Goal: Task Accomplishment & Management: Use online tool/utility

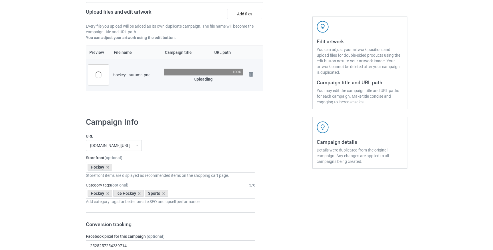
scroll to position [87, 0]
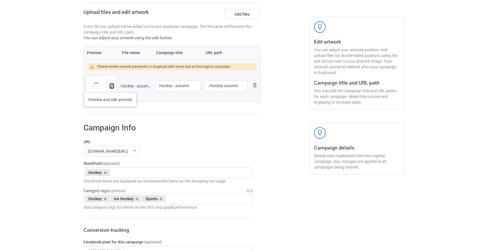
click at [110, 87] on img at bounding box center [112, 86] width 4 height 4
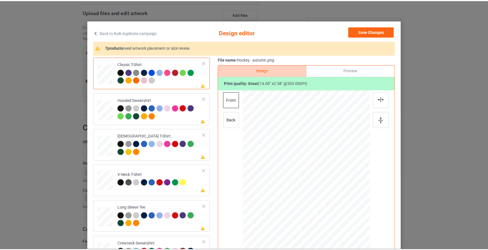
scroll to position [0, 0]
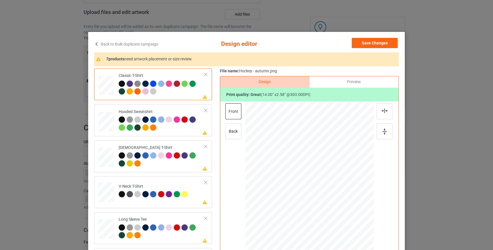
click at [136, 83] on img at bounding box center [137, 84] width 6 height 6
click at [122, 84] on div at bounding box center [122, 84] width 6 height 6
click at [105, 120] on div at bounding box center [106, 120] width 6 height 7
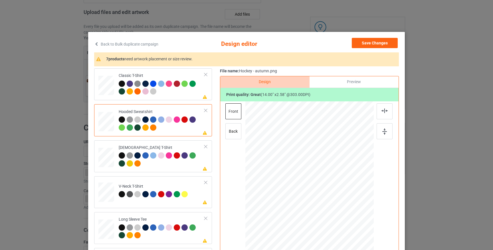
click at [127, 120] on div at bounding box center [130, 120] width 6 height 6
click at [119, 120] on div at bounding box center [122, 120] width 6 height 6
click at [120, 155] on div at bounding box center [122, 156] width 6 height 6
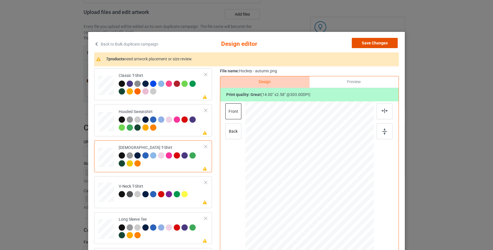
click at [365, 44] on button "Save Changes" at bounding box center [374, 43] width 46 height 10
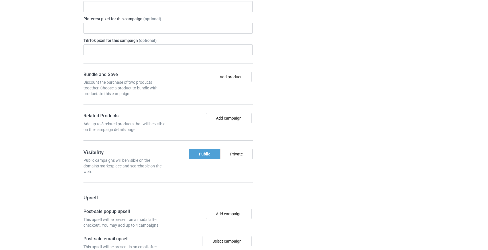
scroll to position [487, 0]
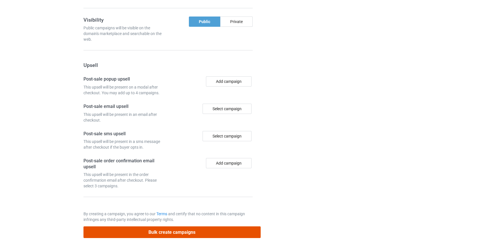
click at [183, 229] on button "Bulk create campaigns" at bounding box center [172, 233] width 177 height 12
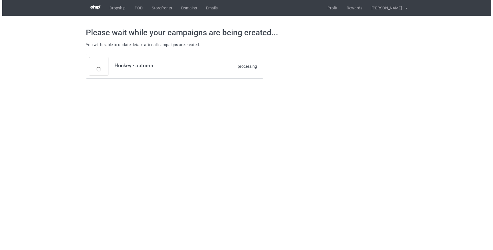
scroll to position [0, 0]
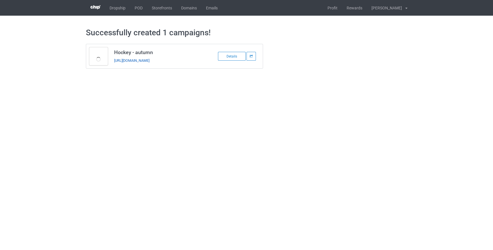
drag, startPoint x: 192, startPoint y: 62, endPoint x: 115, endPoint y: 61, distance: 77.3
click at [115, 61] on div "[URL][DOMAIN_NAME]" at bounding box center [154, 61] width 80 height 6
copy link "[URL][DOMAIN_NAME]"
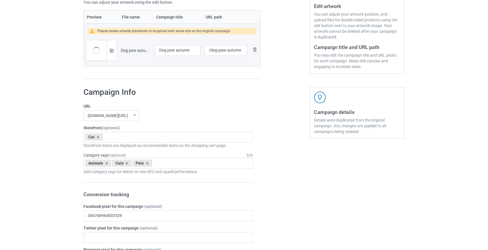
scroll to position [139, 0]
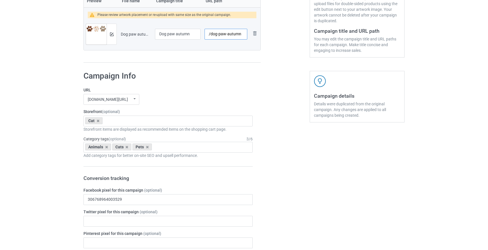
drag, startPoint x: 225, startPoint y: 34, endPoint x: 218, endPoint y: 33, distance: 7.1
click at [218, 33] on input "/dog-paw-autumn" at bounding box center [226, 34] width 43 height 11
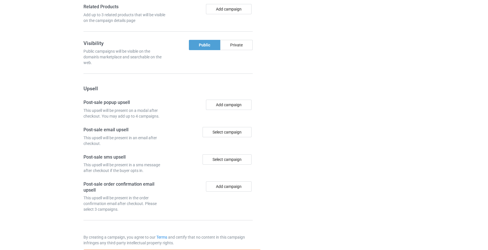
scroll to position [487, 0]
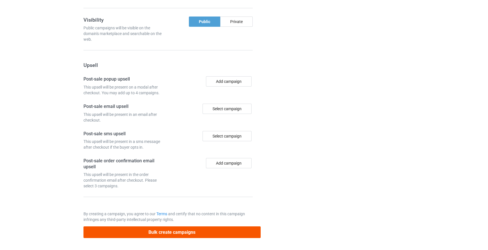
type input "/dog-autumn"
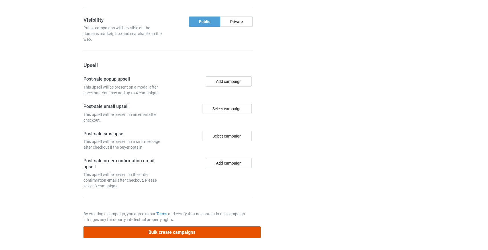
click at [164, 236] on button "Bulk create campaigns" at bounding box center [172, 233] width 177 height 12
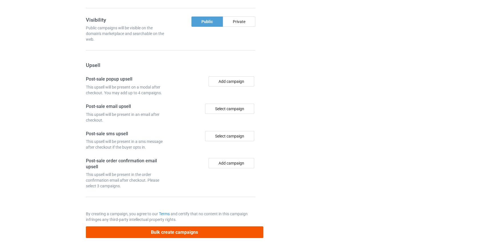
scroll to position [0, 0]
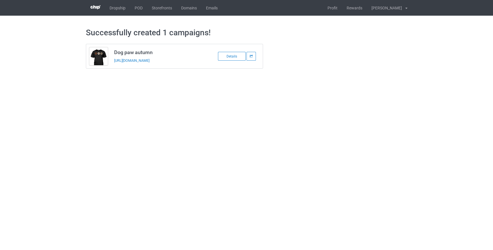
drag, startPoint x: 180, startPoint y: 60, endPoint x: 114, endPoint y: 62, distance: 66.2
click at [114, 62] on td "Dog paw autumn https://www.mhteesfr.com/dog-autumn" at bounding box center [159, 56] width 96 height 24
copy link "https://www.mhteesfr.com/dog-autumn"
click at [157, 9] on link "Storefronts" at bounding box center [161, 8] width 29 height 16
